Goal: Transaction & Acquisition: Purchase product/service

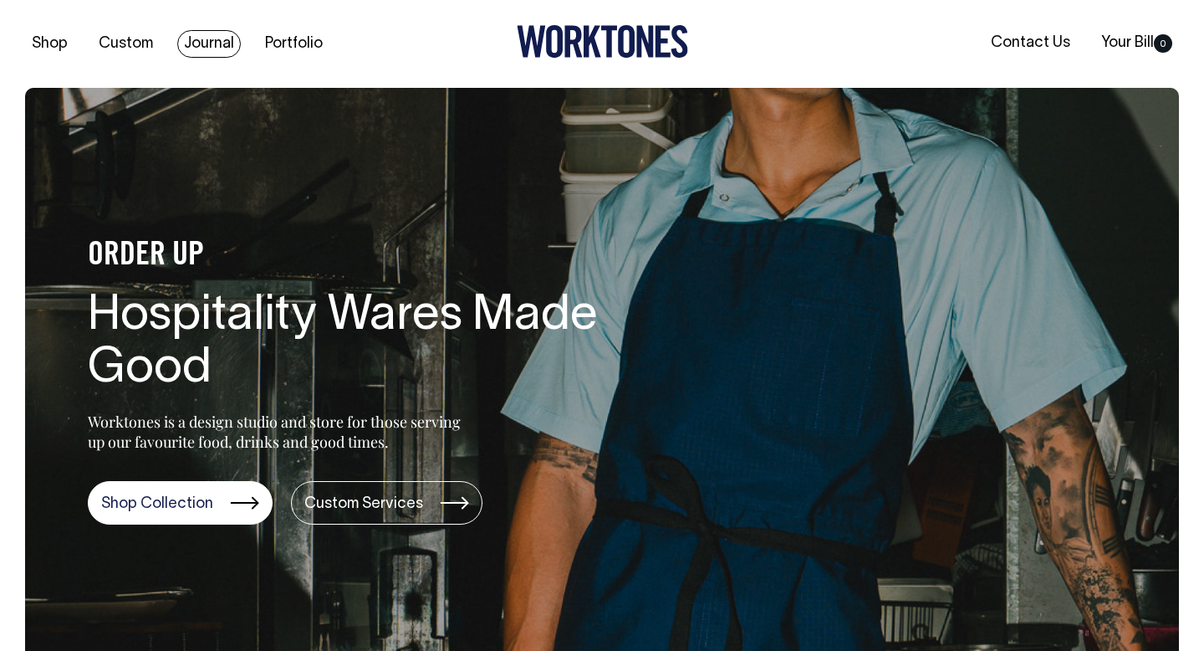
click at [235, 50] on link "Journal" at bounding box center [209, 44] width 64 height 28
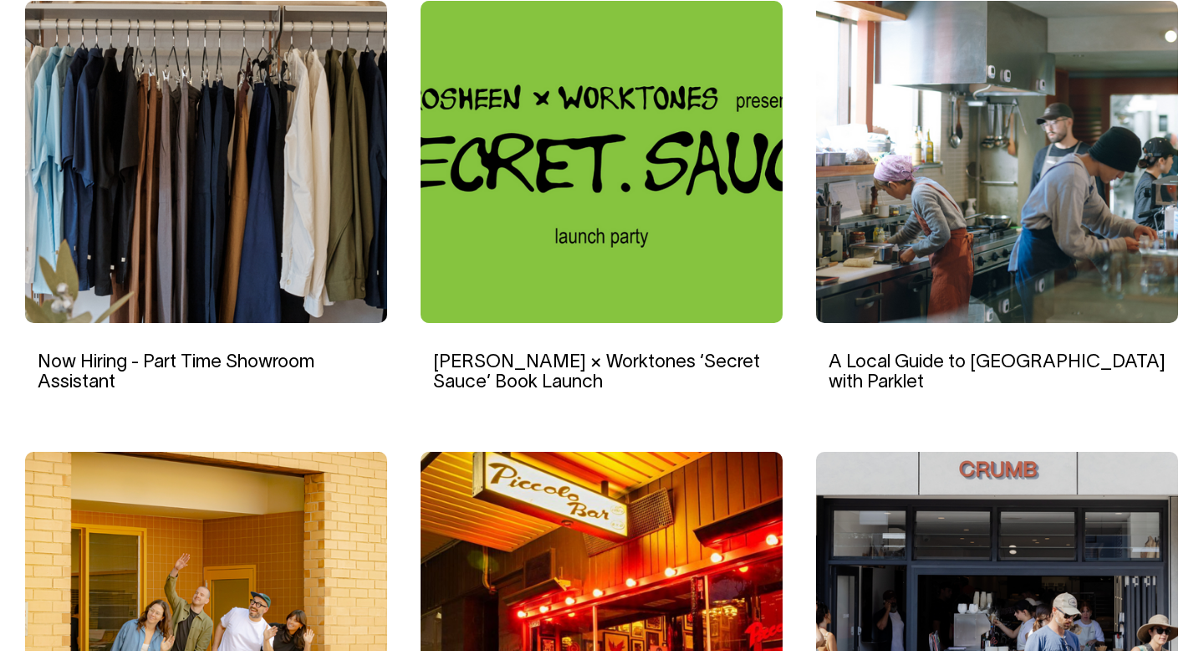
scroll to position [1172, 0]
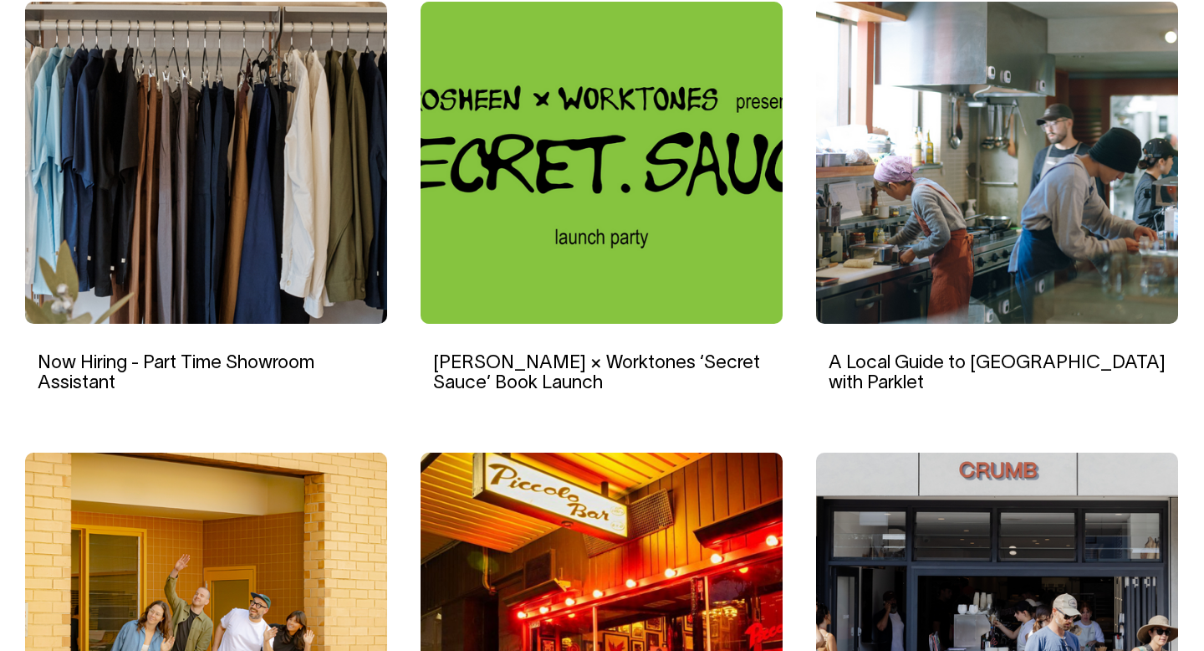
click at [243, 212] on img at bounding box center [206, 163] width 362 height 322
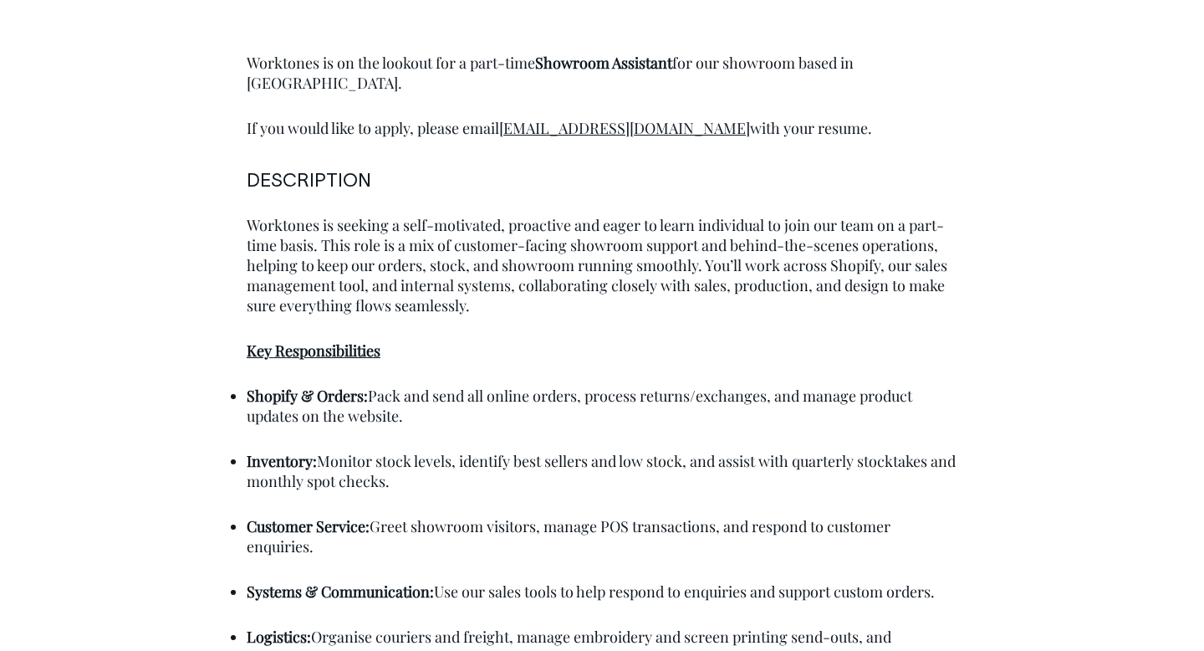
scroll to position [908, 0]
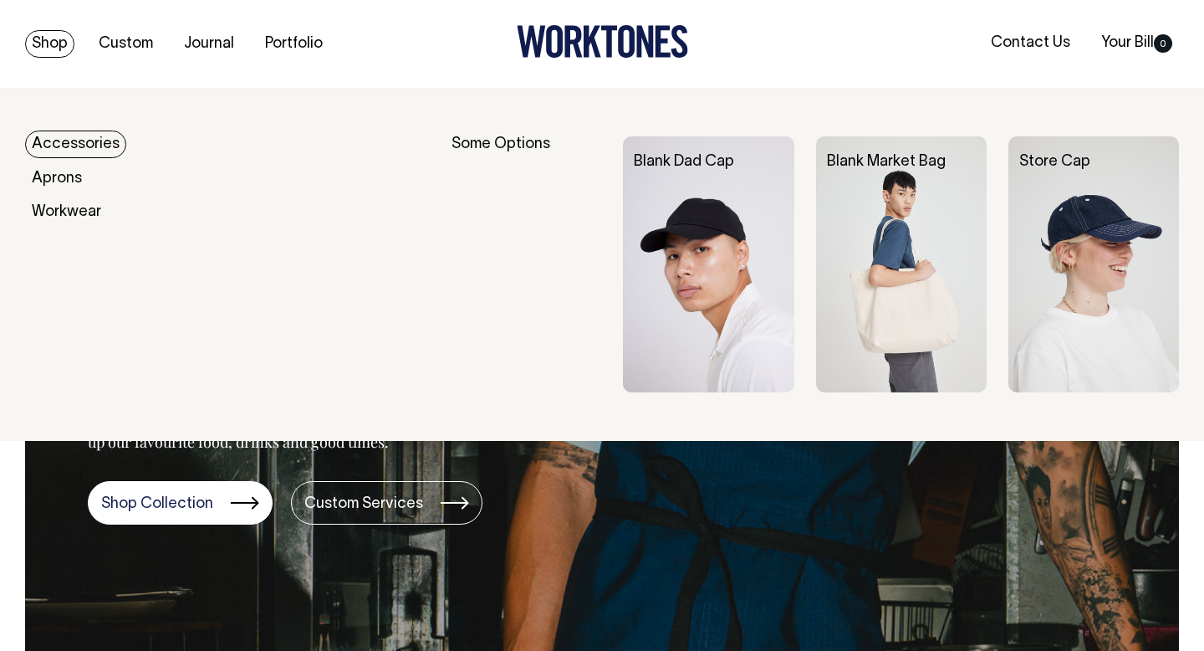
click at [64, 140] on link "Accessories" at bounding box center [75, 144] width 101 height 28
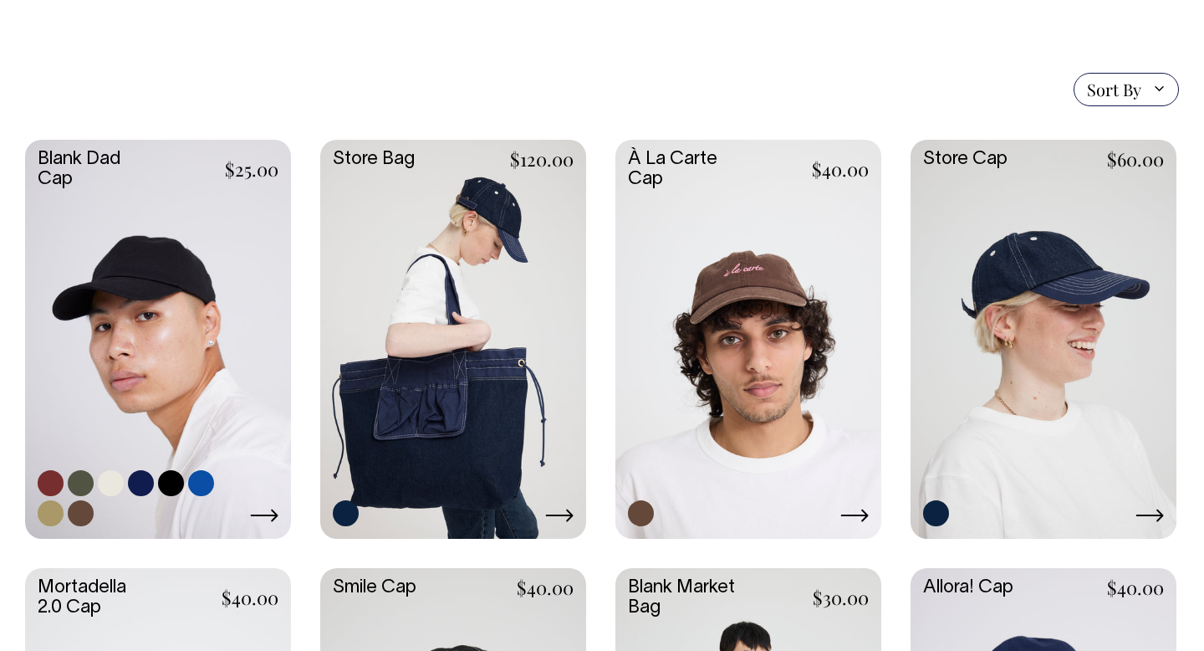
click at [164, 330] on link at bounding box center [158, 338] width 266 height 396
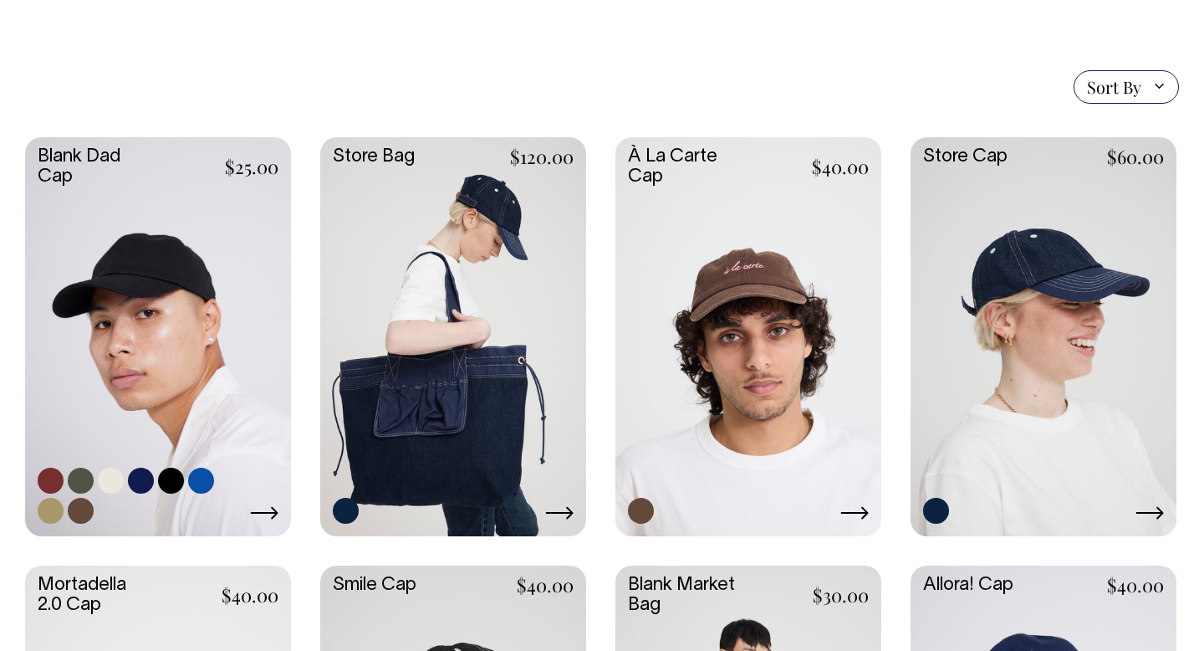
scroll to position [378, 0]
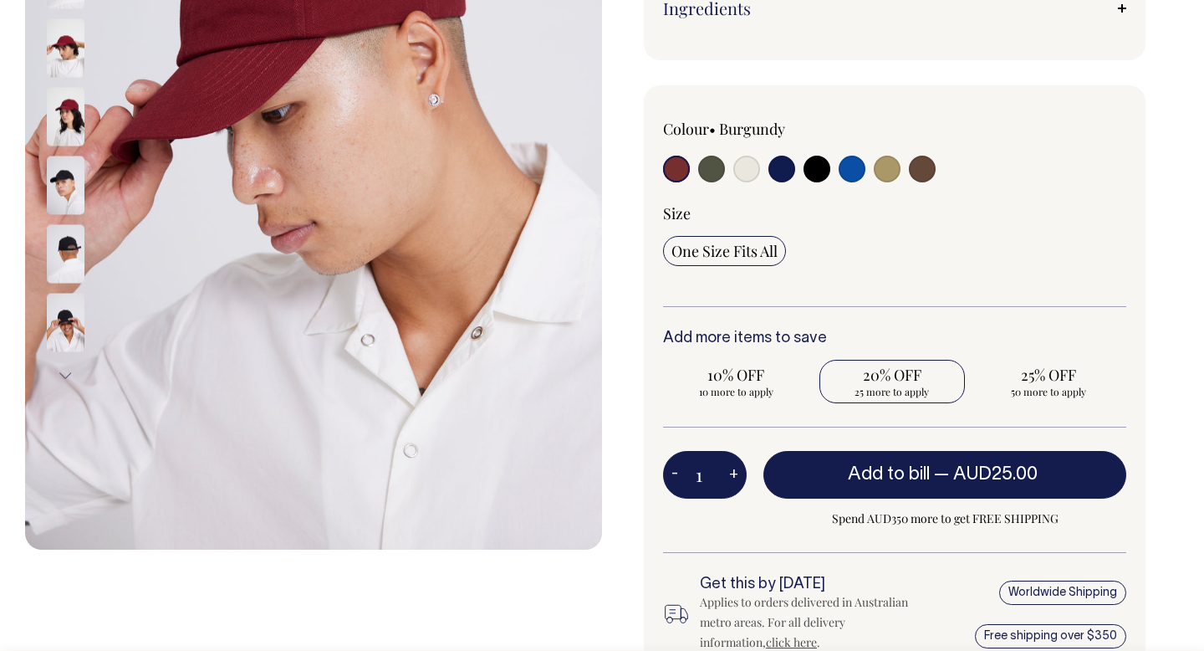
scroll to position [405, 0]
click at [887, 384] on span "25 more to apply" at bounding box center [893, 390] width 130 height 13
click at [887, 384] on input "20% OFF 25 more to apply" at bounding box center [893, 380] width 146 height 43
radio input "true"
type input "25"
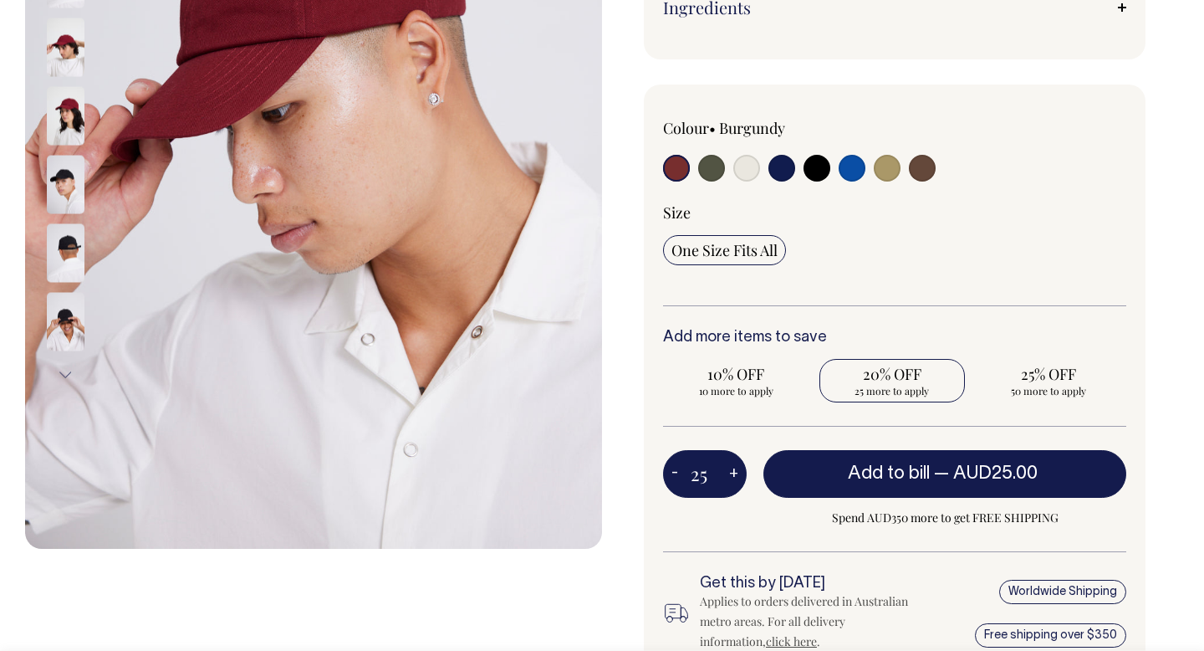
radio input "true"
select select
type input "25"
